Goal: Information Seeking & Learning: Learn about a topic

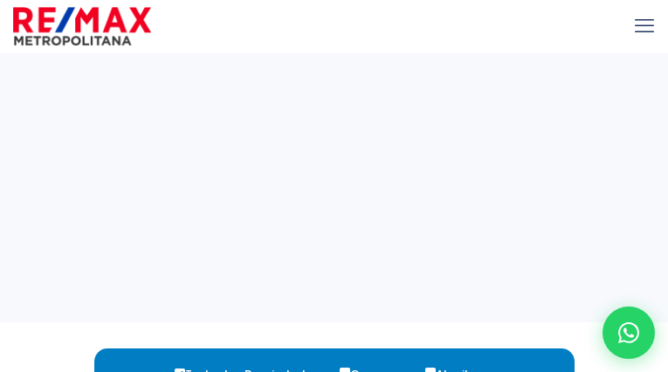
select select
type input "zOyjKolxk"
type input "RANBPsUgaCtnBpB"
type input "[EMAIL_ADDRESS][DOMAIN_NAME]"
type input "7285597243"
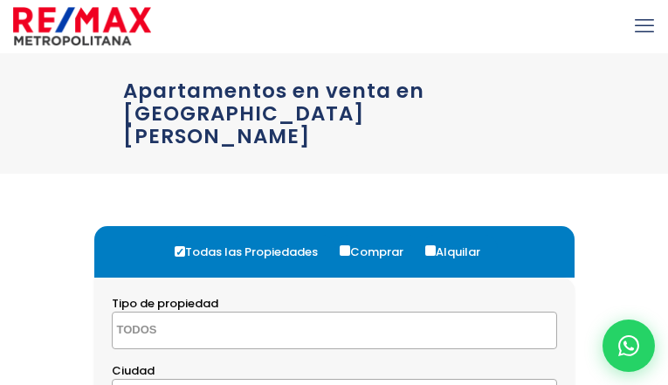
select select
type input "qXrbnIwhTvqL"
type input "sYIRBxacAKeAL"
type input "[EMAIL_ADDRESS][DOMAIN_NAME]"
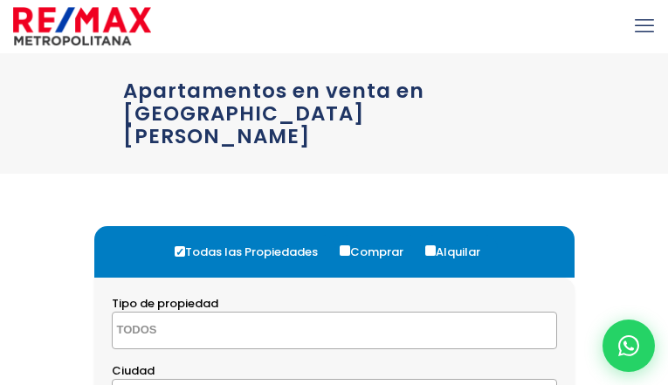
type input "2214922177"
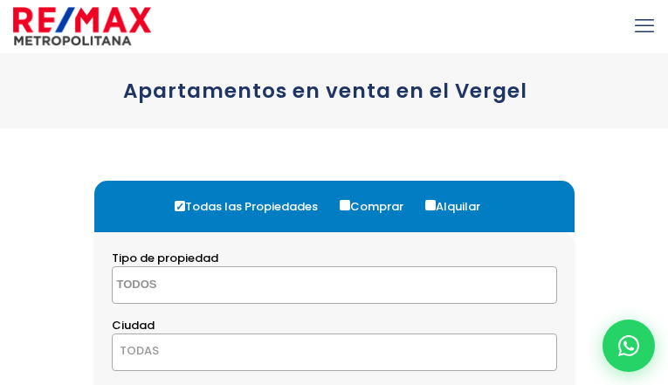
select select
type input "VosaQSvjSgly"
type input "qwdYFZMUioVq"
type input "[EMAIL_ADDRESS][DOMAIN_NAME]"
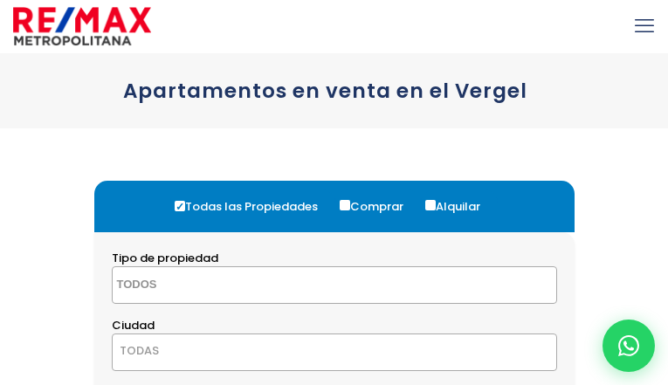
type input "6805730034"
